Goal: Task Accomplishment & Management: Manage account settings

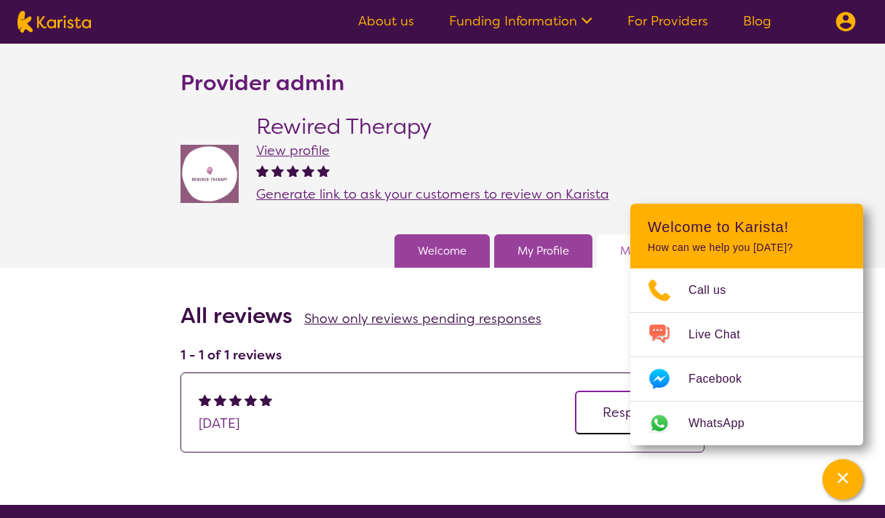
click at [849, 27] on img at bounding box center [846, 22] width 20 height 20
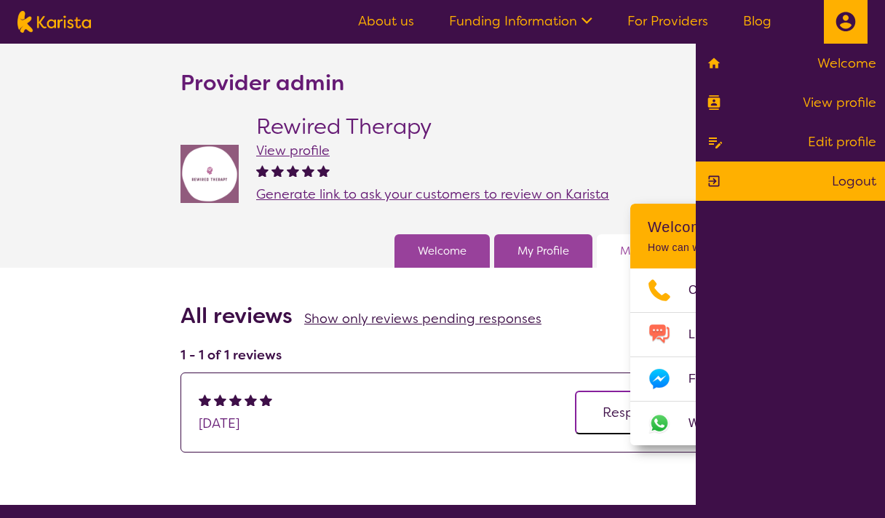
click at [852, 179] on link "Logout" at bounding box center [791, 181] width 172 height 22
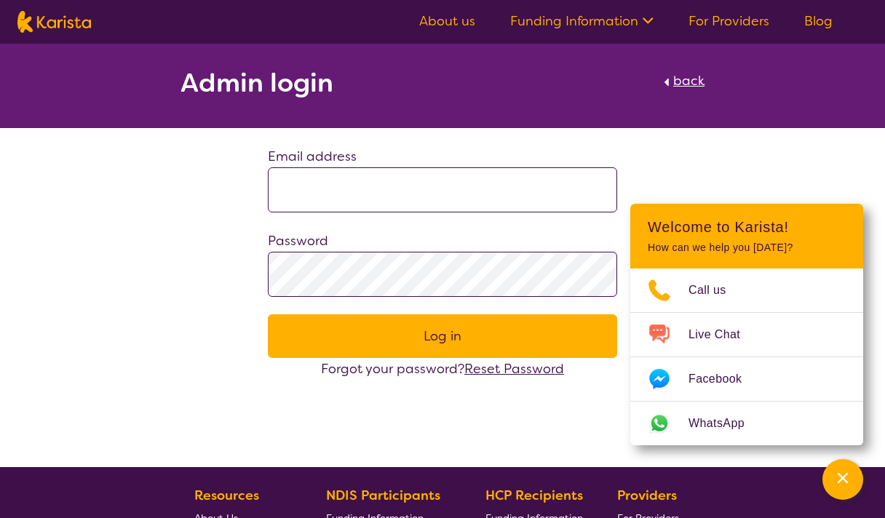
type input "**********"
click at [426, 328] on button "Log in" at bounding box center [442, 336] width 349 height 44
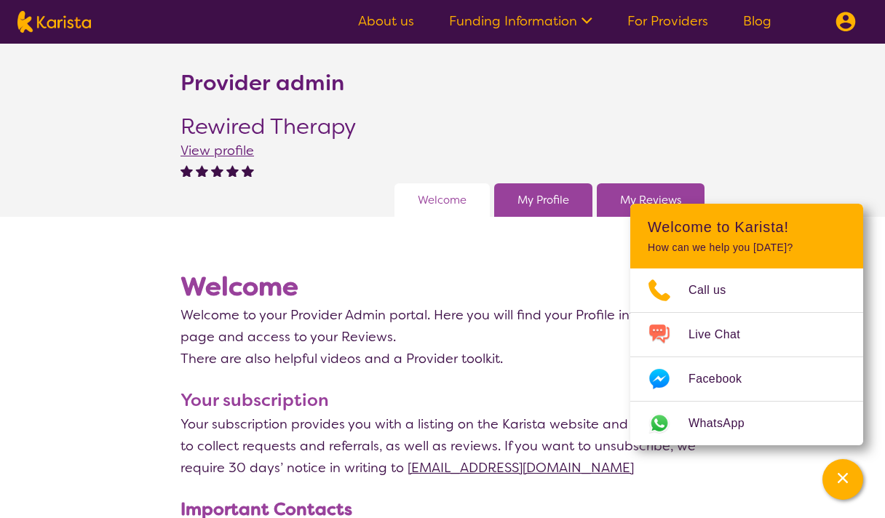
click at [626, 198] on link "My Reviews" at bounding box center [650, 200] width 61 height 22
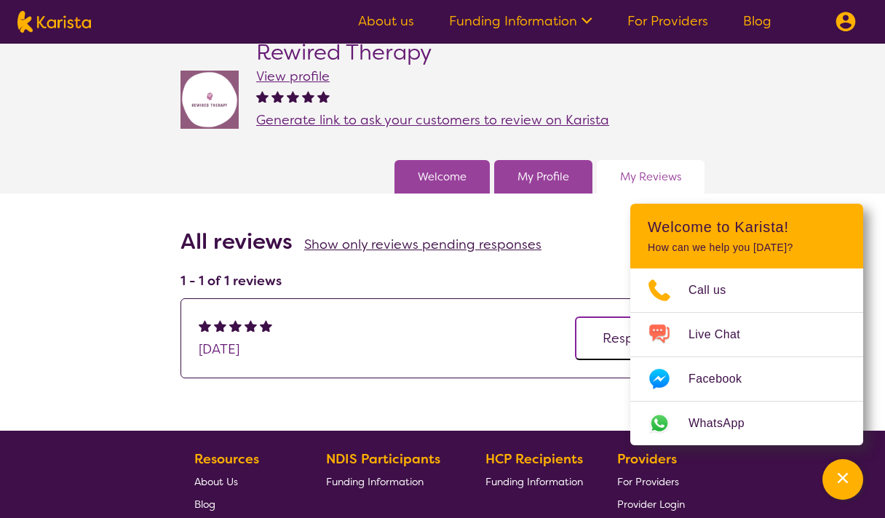
scroll to position [40, 0]
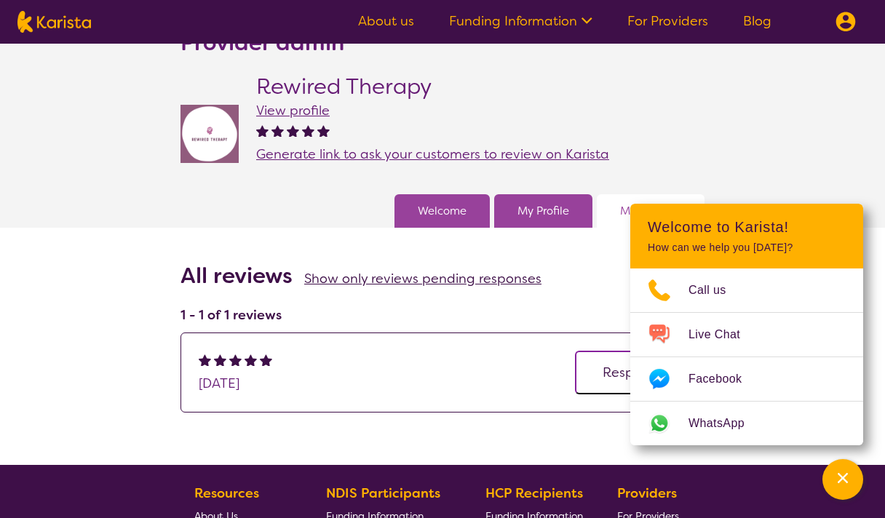
click at [368, 279] on span "Show only reviews pending responses" at bounding box center [422, 278] width 237 height 17
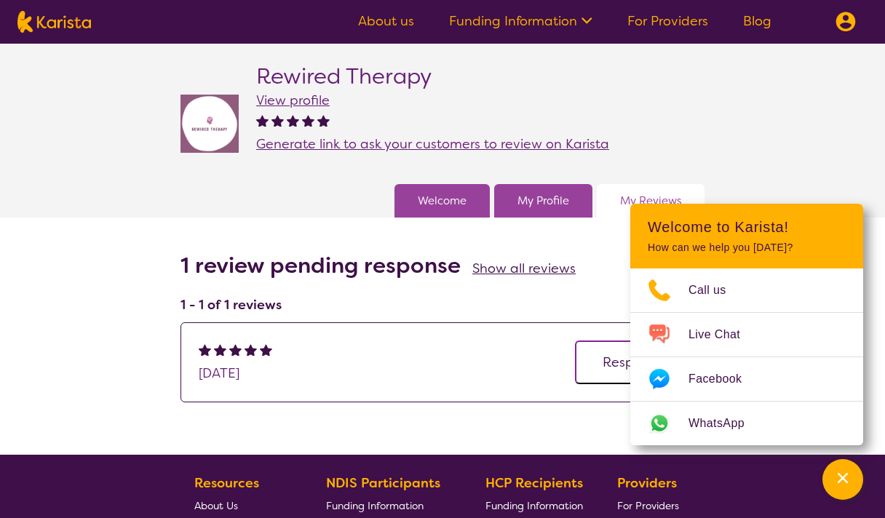
scroll to position [83, 0]
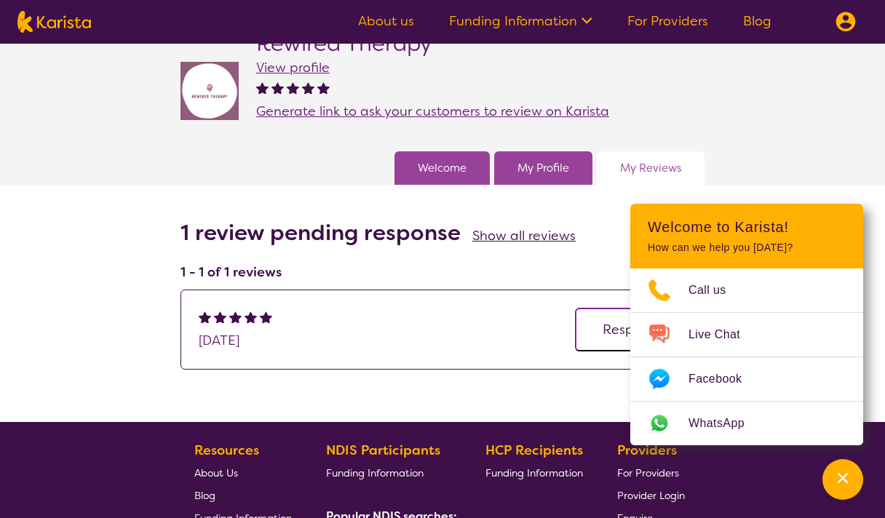
click at [496, 227] on span "Show all reviews" at bounding box center [523, 235] width 103 height 17
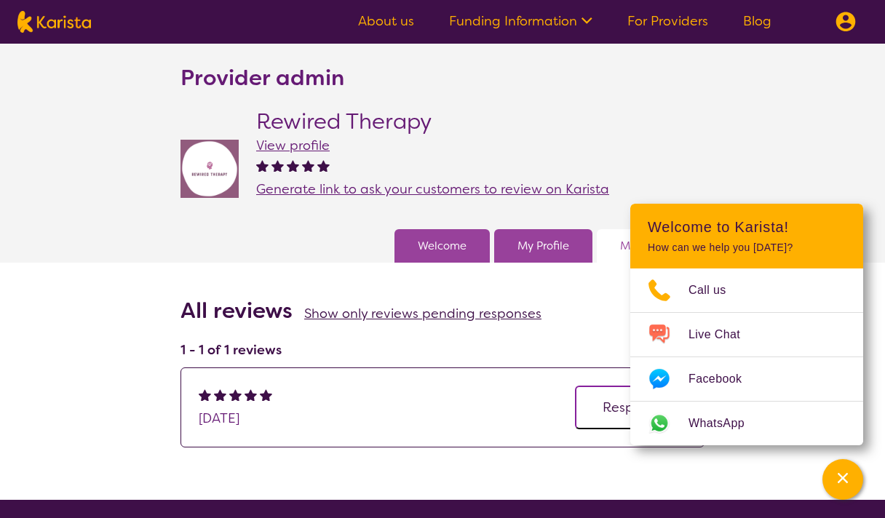
scroll to position [4, 0]
